Goal: Information Seeking & Learning: Check status

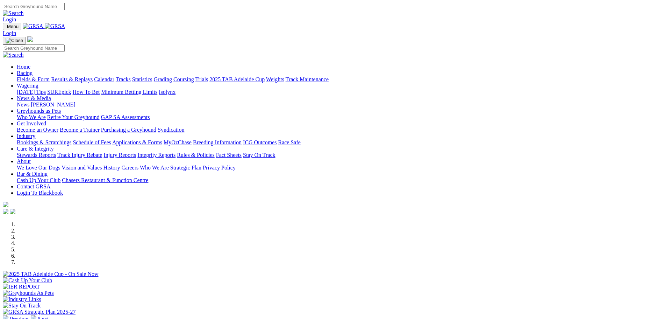
click at [93, 76] on link "Results & Replays" at bounding box center [72, 79] width 42 height 6
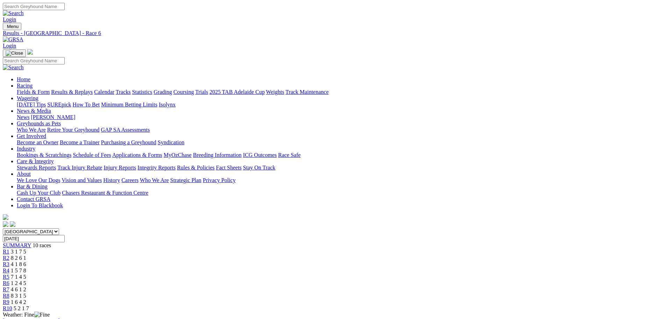
click at [417, 286] on div "R7 4 6 1 2" at bounding box center [333, 289] width 660 height 6
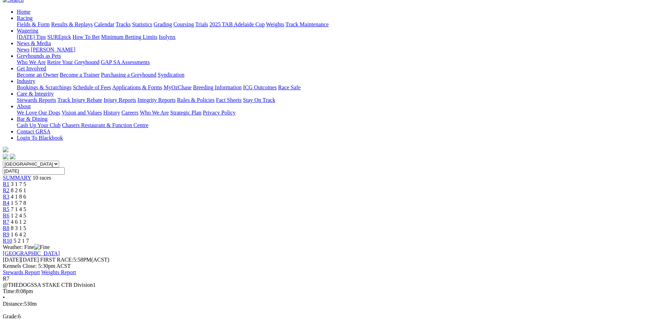
scroll to position [70, 0]
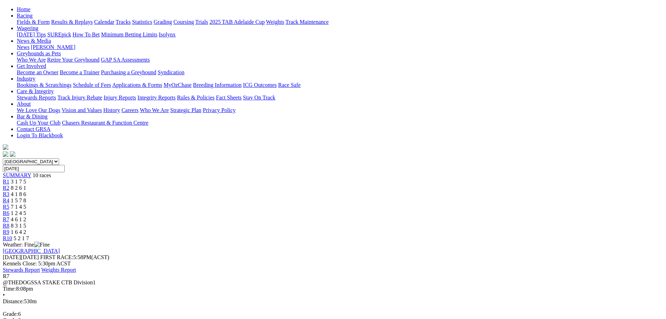
click at [26, 222] on span "8 3 1 5" at bounding box center [18, 225] width 15 height 6
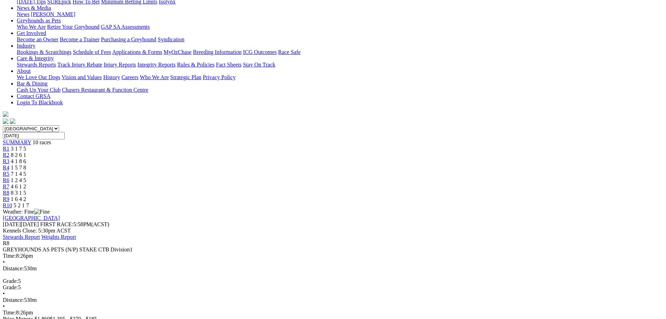
scroll to position [105, 0]
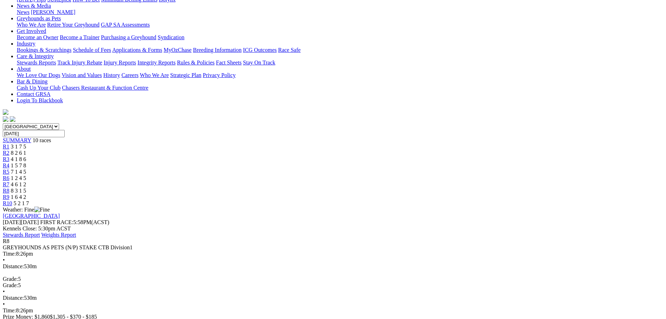
click at [419, 181] on div "R7 4 6 1 2" at bounding box center [333, 184] width 660 height 6
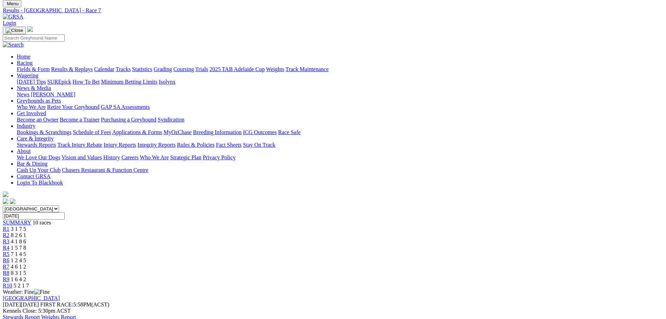
scroll to position [35, 0]
